Goal: Information Seeking & Learning: Learn about a topic

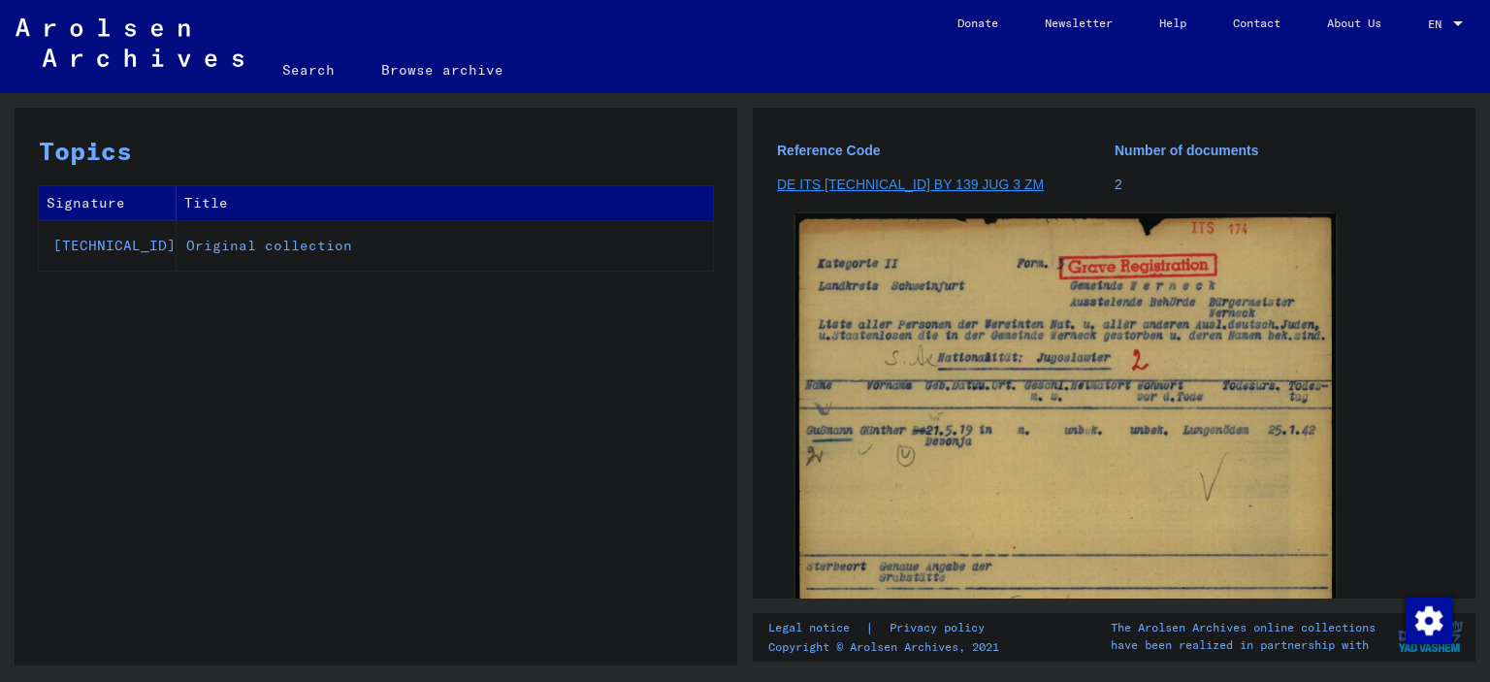
scroll to position [217, 0]
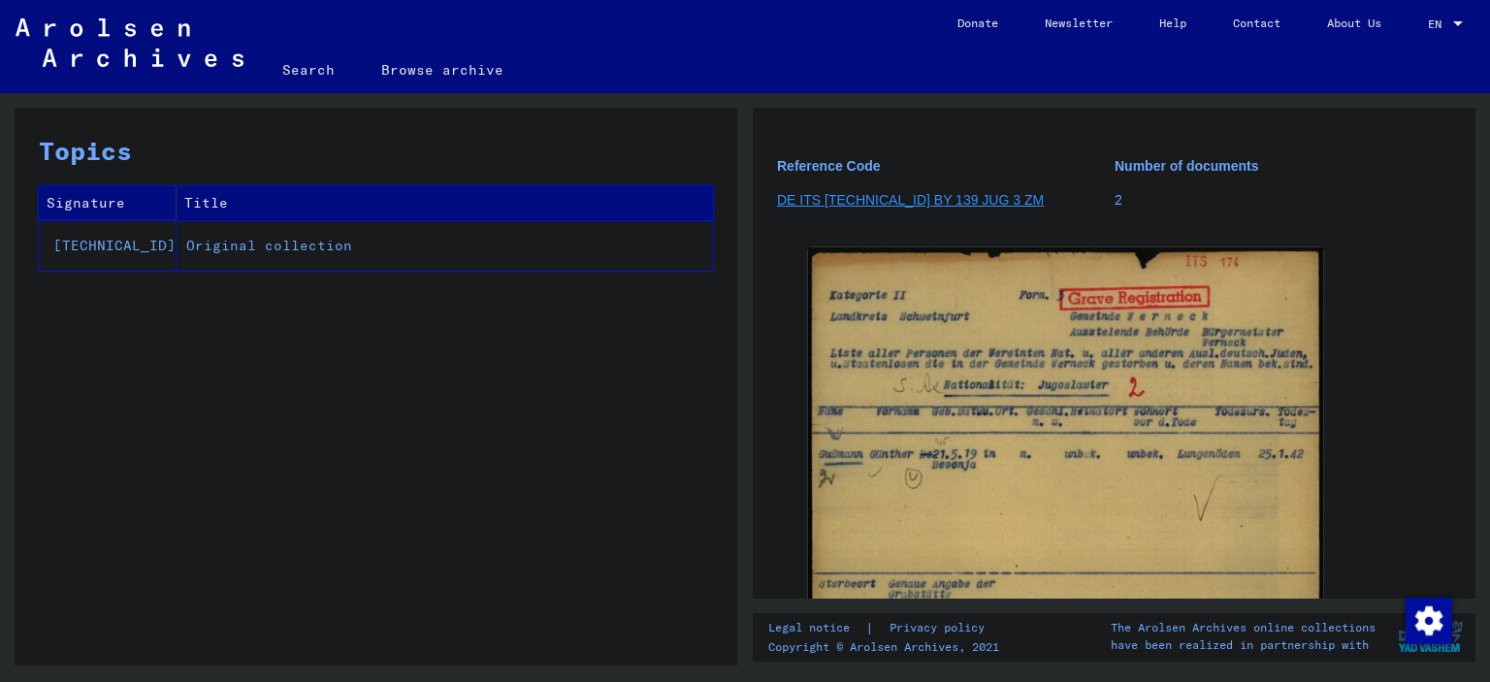
click at [904, 195] on link "DE ITS [TECHNICAL_ID] BY 139 JUG 3 ZM" at bounding box center [910, 200] width 267 height 16
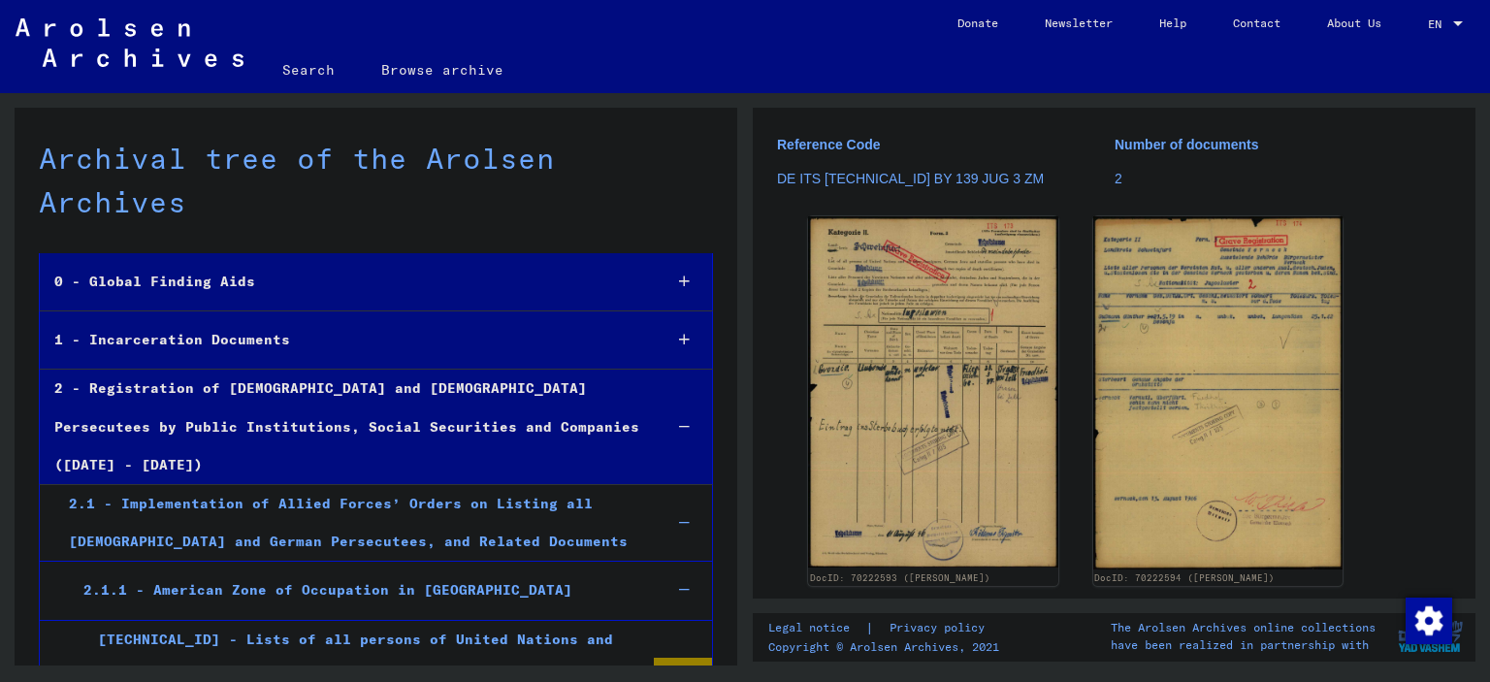
scroll to position [12300, 0]
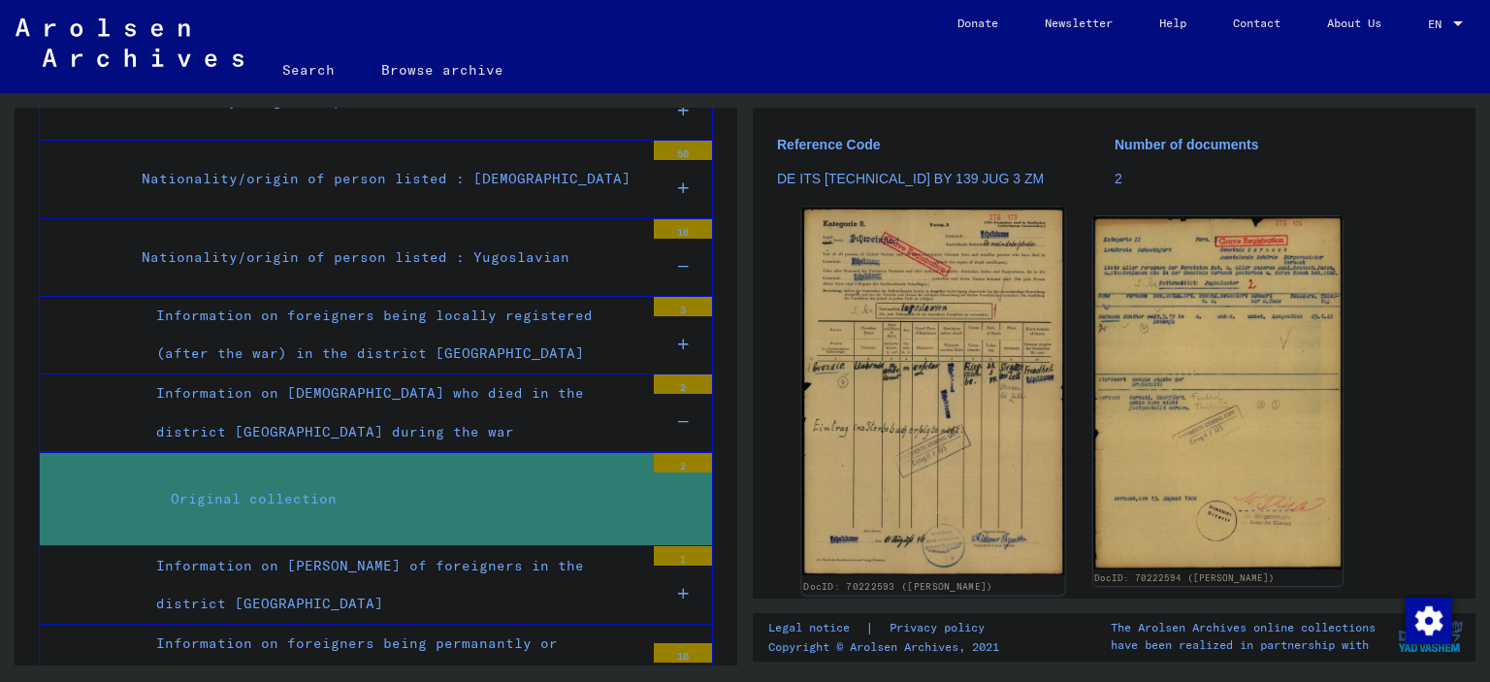
click at [956, 275] on img at bounding box center [933, 392] width 262 height 368
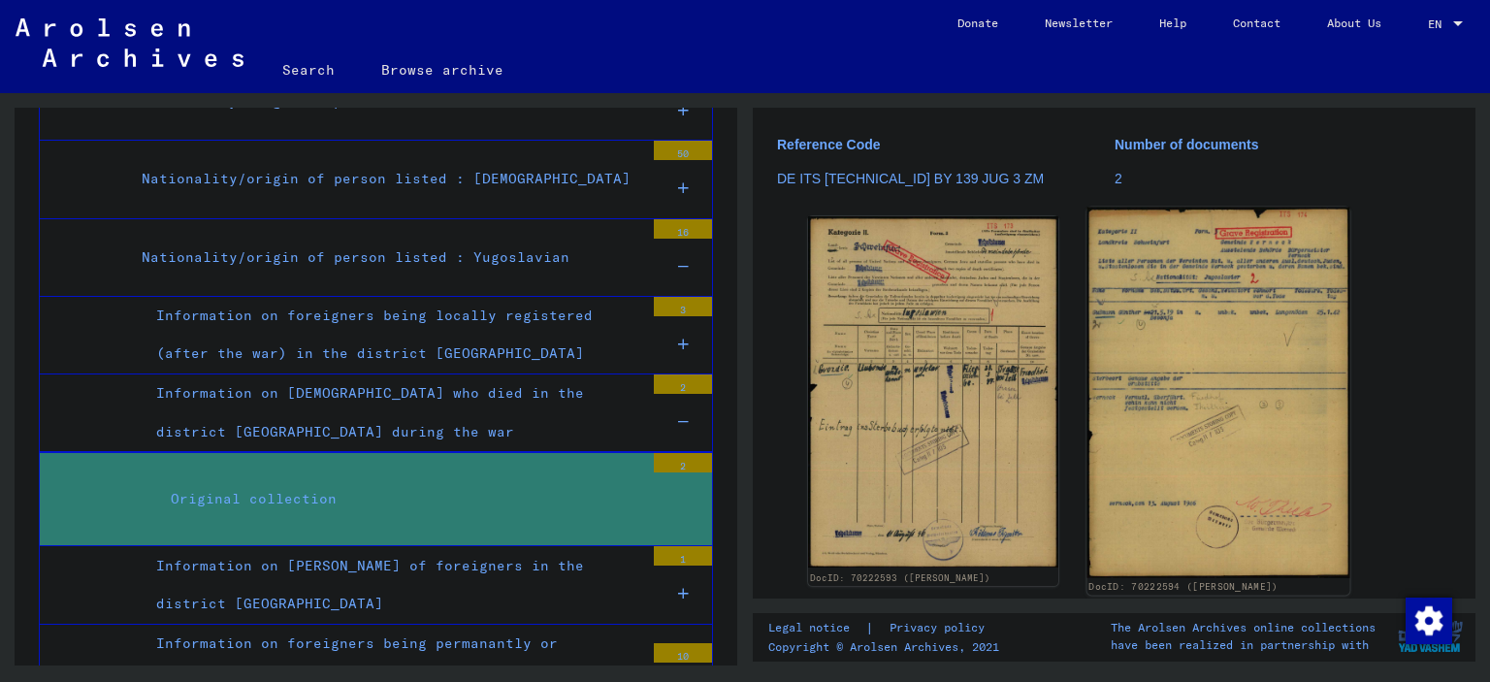
click at [1248, 405] on img at bounding box center [1217, 393] width 262 height 371
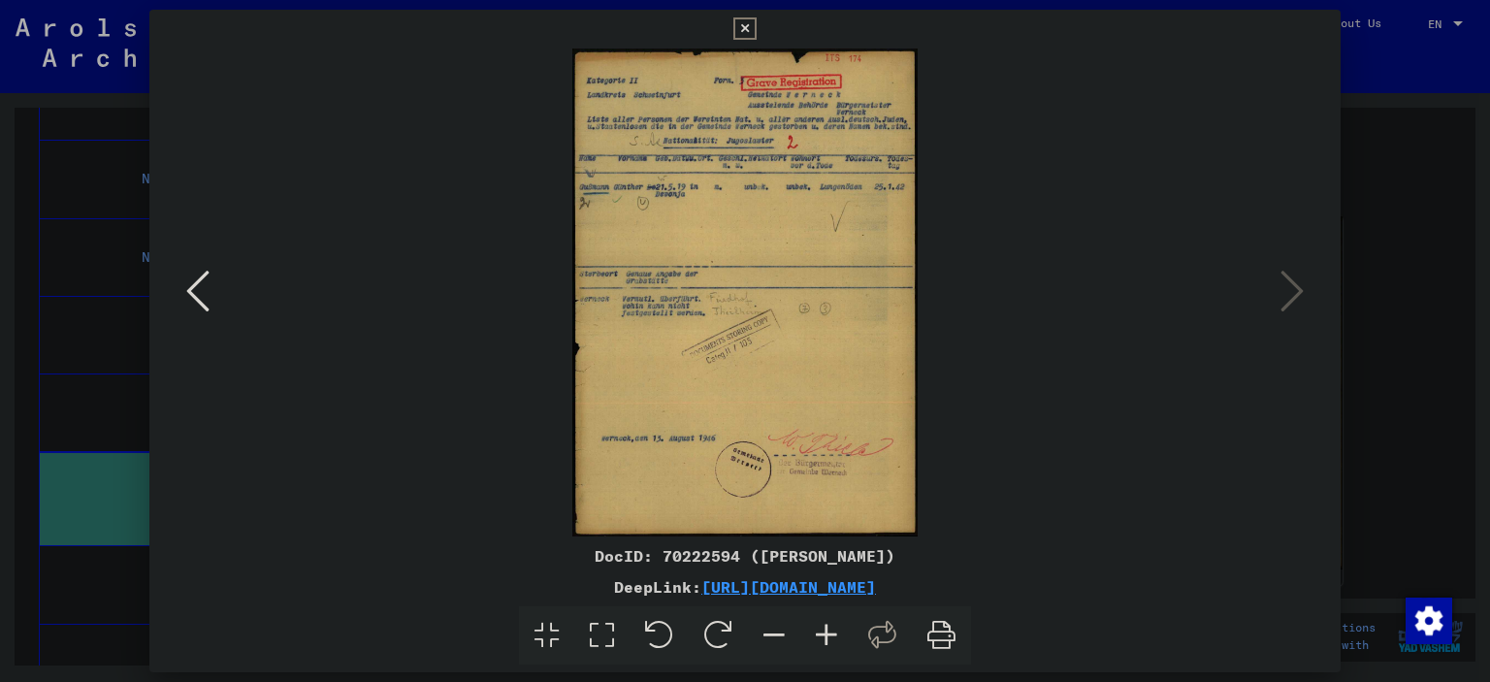
click at [939, 641] on icon at bounding box center [941, 635] width 59 height 59
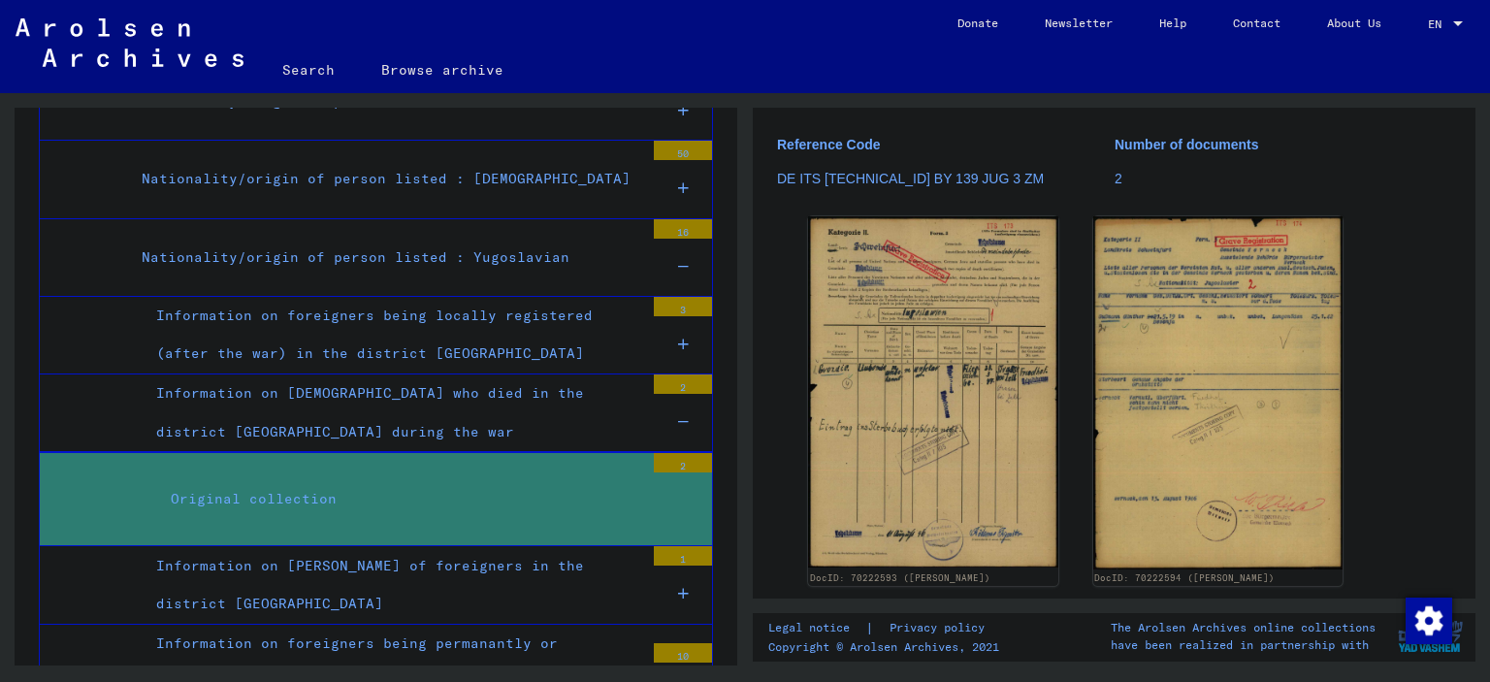
click at [1366, 232] on div "DocID: 70222593 ([PERSON_NAME]) DocID: 70222594 ([PERSON_NAME])" at bounding box center [1114, 401] width 628 height 385
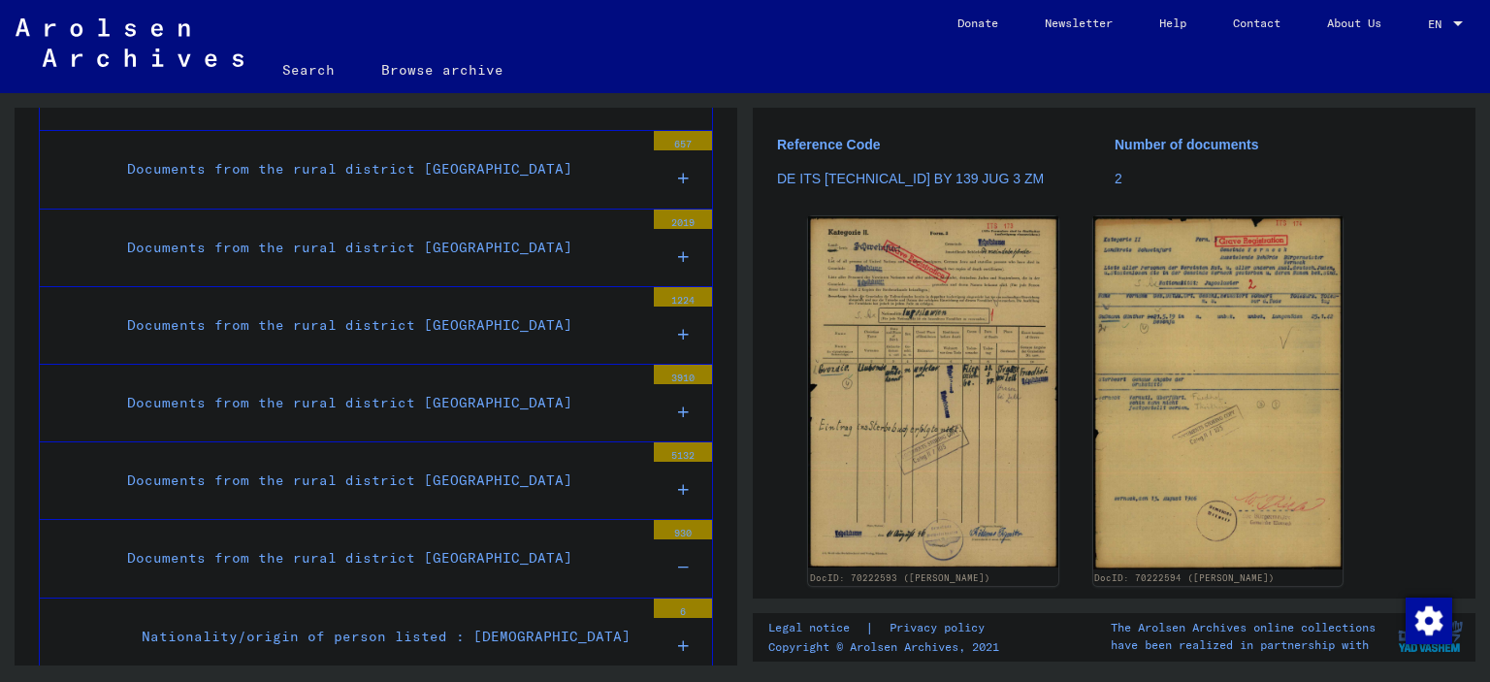
scroll to position [11066, 0]
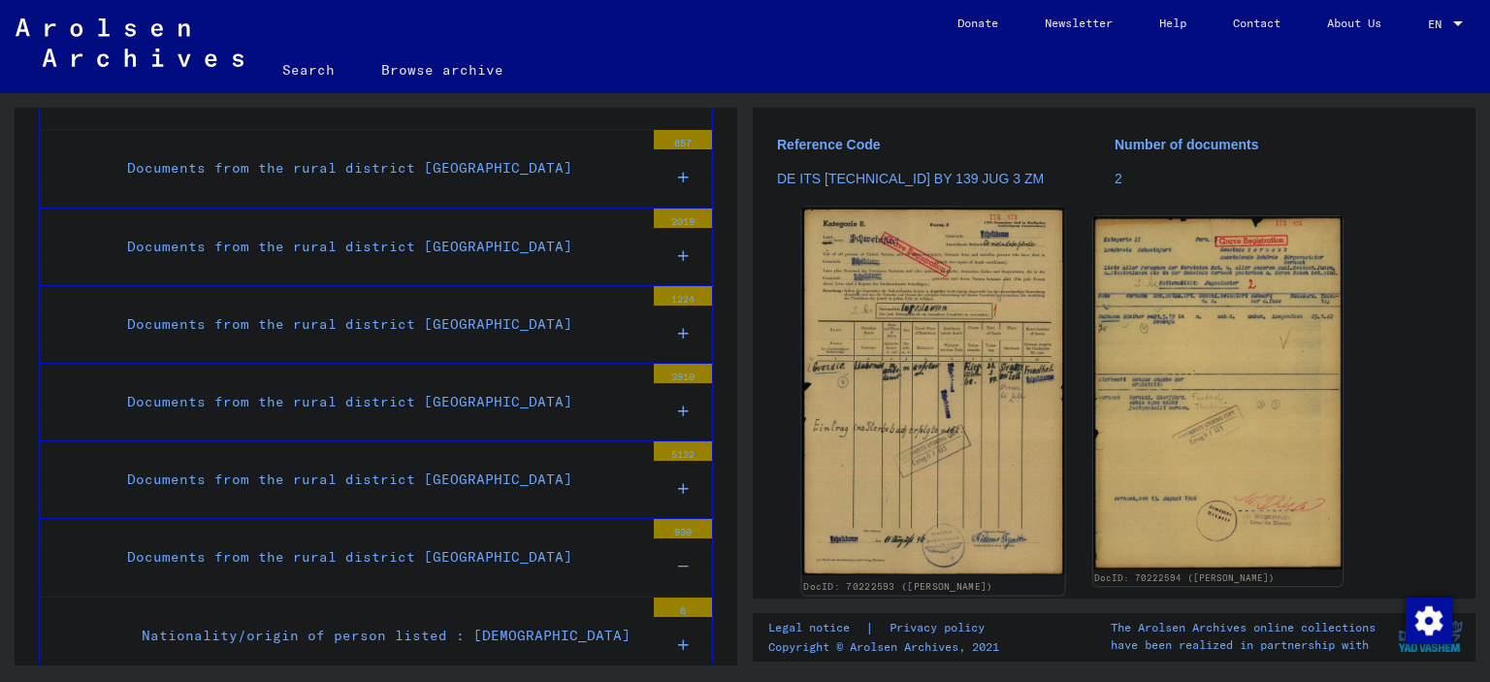
click at [894, 327] on img at bounding box center [933, 392] width 262 height 368
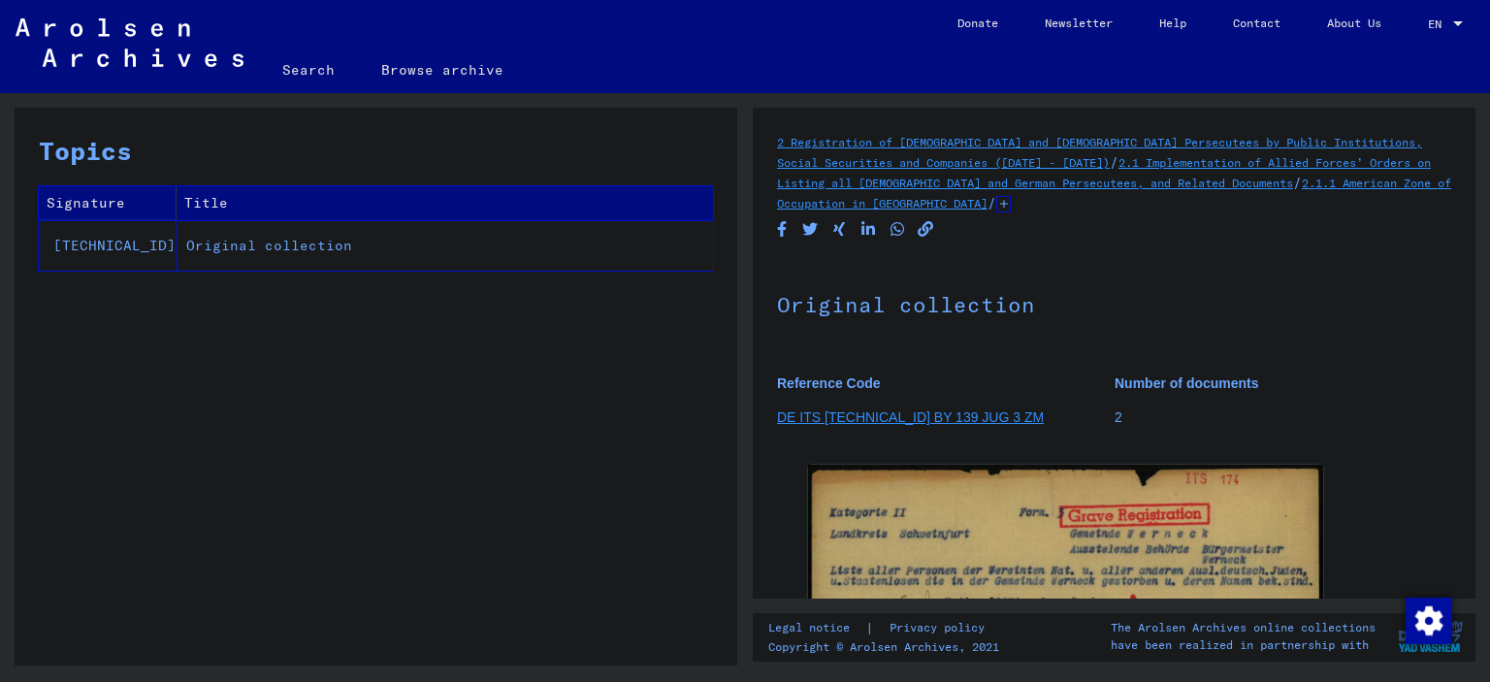
click at [207, 243] on td "Original collection" at bounding box center [445, 245] width 536 height 50
click at [415, 240] on td "Original collection" at bounding box center [445, 245] width 536 height 50
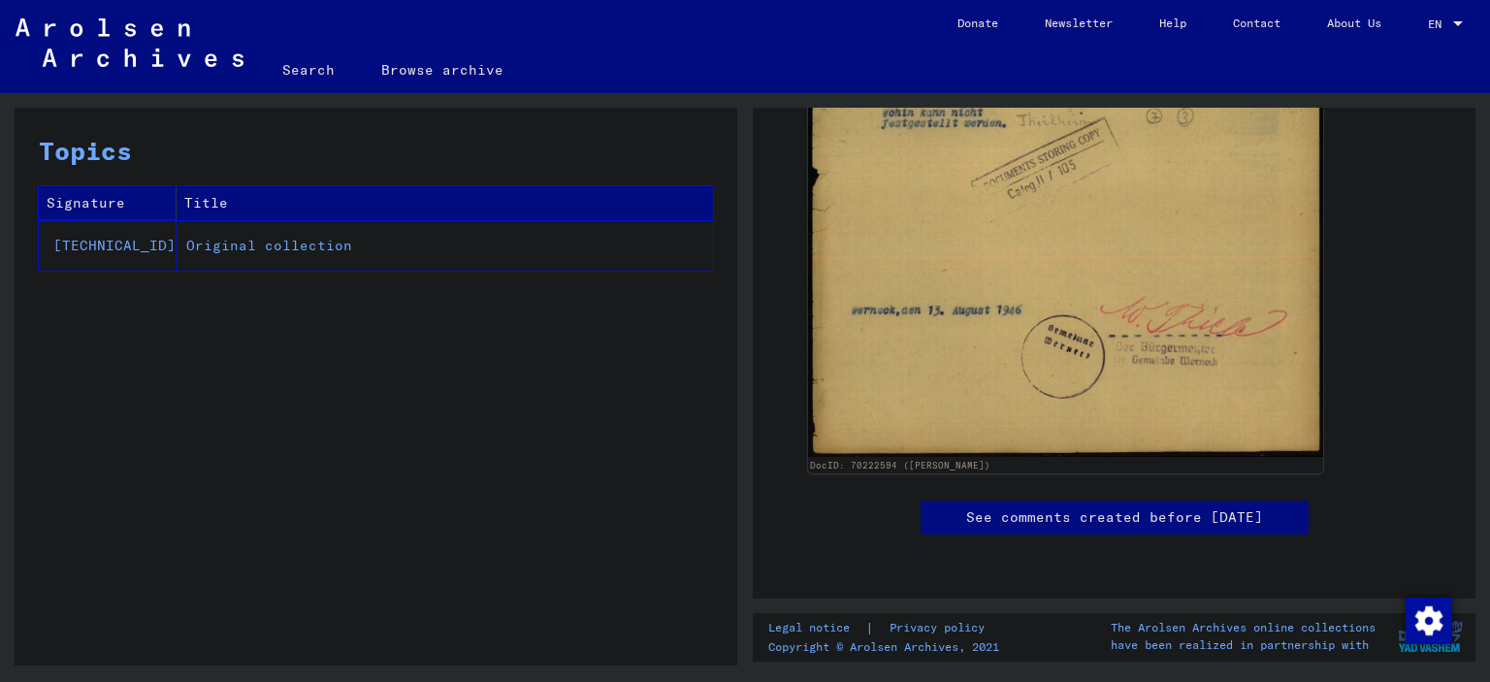
scroll to position [930, 0]
